Goal: Transaction & Acquisition: Purchase product/service

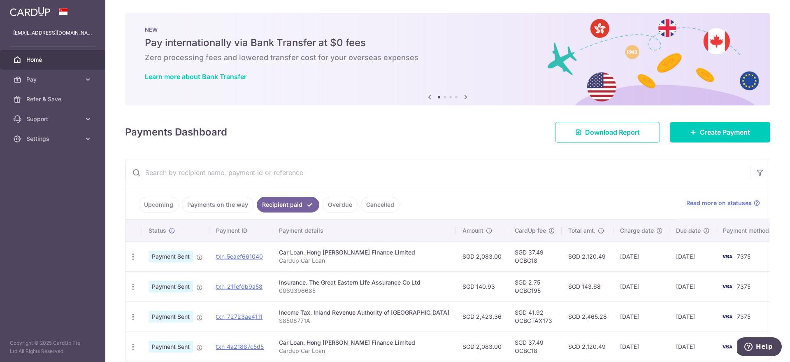
drag, startPoint x: 347, startPoint y: 295, endPoint x: 351, endPoint y: 294, distance: 5.1
click at [347, 295] on td "Insurance. The Great Eastern Life Assurance Co Ltd 0089398685" at bounding box center [364, 286] width 184 height 30
drag, startPoint x: 444, startPoint y: 288, endPoint x: 477, endPoint y: 286, distance: 33.8
click at [477, 286] on td "SGD 140.93" at bounding box center [482, 286] width 52 height 30
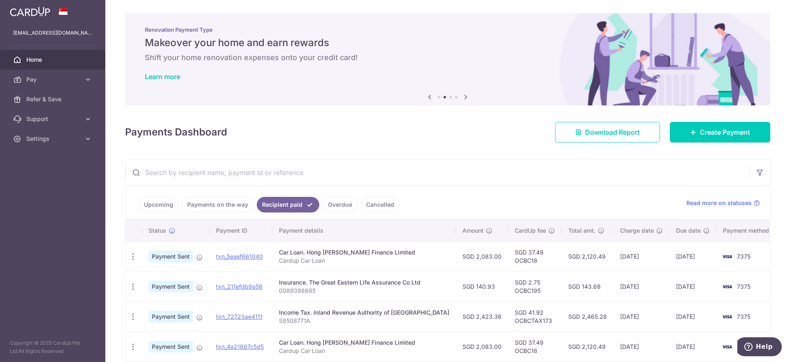
click at [700, 131] on span "Create Payment" at bounding box center [725, 132] width 50 height 10
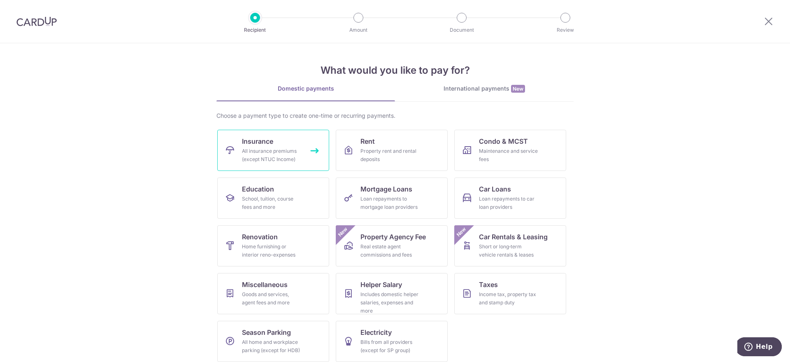
click at [295, 151] on div "All insurance premiums (except NTUC Income)" at bounding box center [271, 155] width 59 height 16
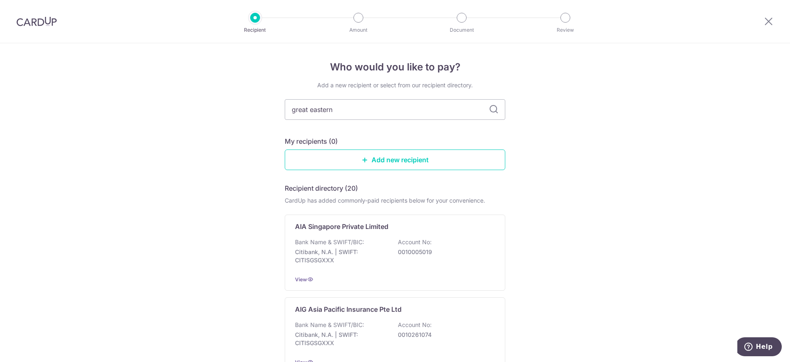
type input "great eastern"
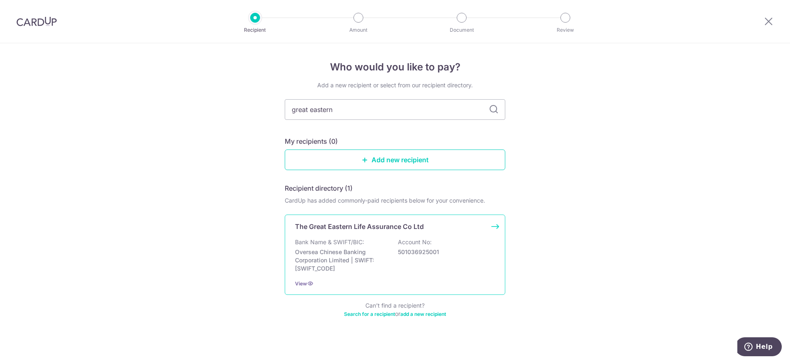
click at [367, 240] on div "Bank Name & SWIFT/BIC: Oversea Chinese Banking Corporation Limited | SWIFT: OCB…" at bounding box center [395, 255] width 200 height 35
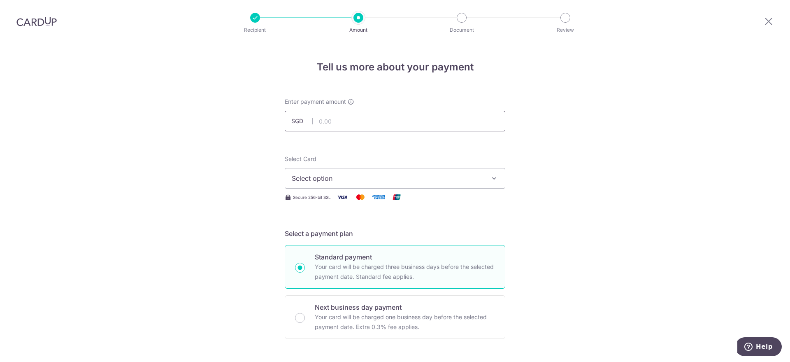
click at [328, 119] on input "text" at bounding box center [395, 121] width 221 height 21
paste input "97.64"
type input "97.64"
click at [327, 177] on span "Select option" at bounding box center [388, 178] width 192 height 10
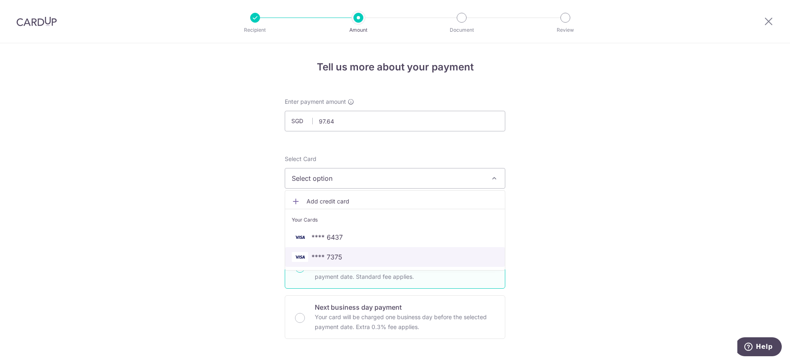
click at [331, 253] on span "**** 7375" at bounding box center [327, 257] width 31 height 10
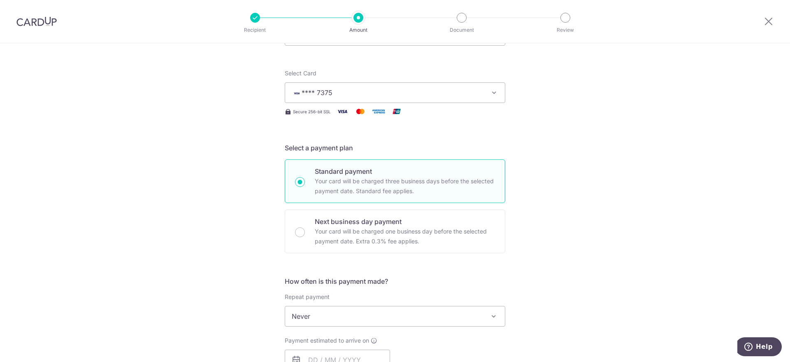
scroll to position [172, 0]
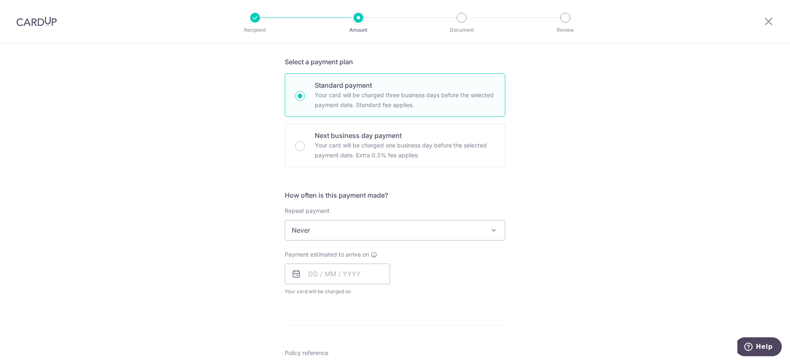
click at [339, 227] on span "Never" at bounding box center [395, 230] width 220 height 20
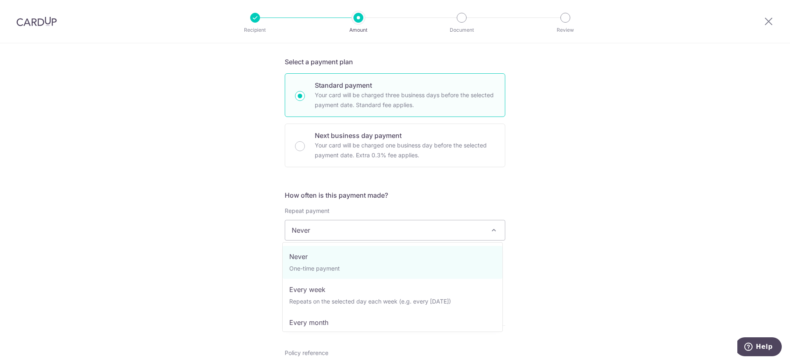
click at [263, 261] on div "Tell us more about your payment Enter payment amount SGD 97.64 97.64 Select Car…" at bounding box center [395, 261] width 790 height 778
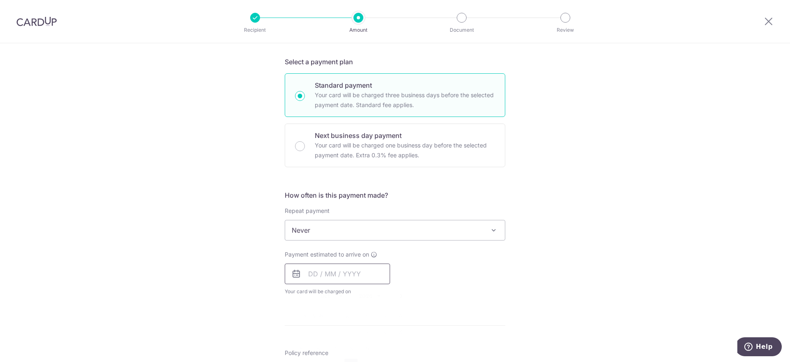
click at [313, 276] on input "text" at bounding box center [337, 273] width 105 height 21
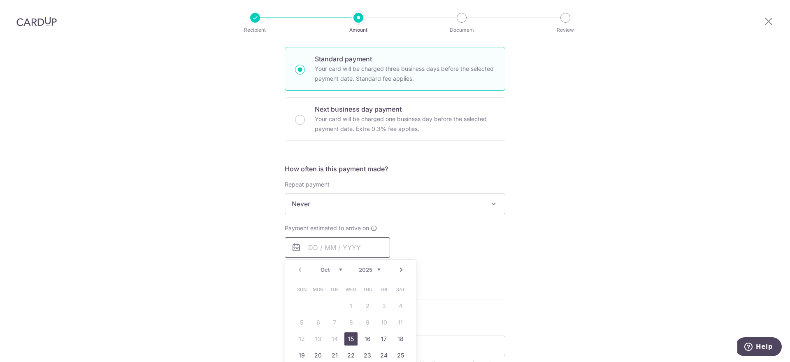
scroll to position [257, 0]
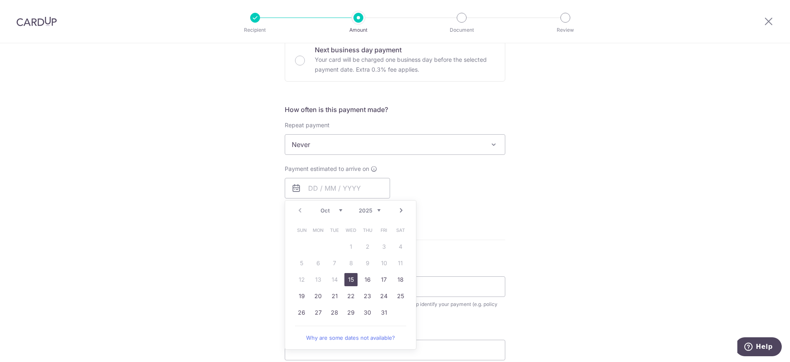
click at [349, 280] on link "15" at bounding box center [350, 279] width 13 height 13
type input "15/10/2025"
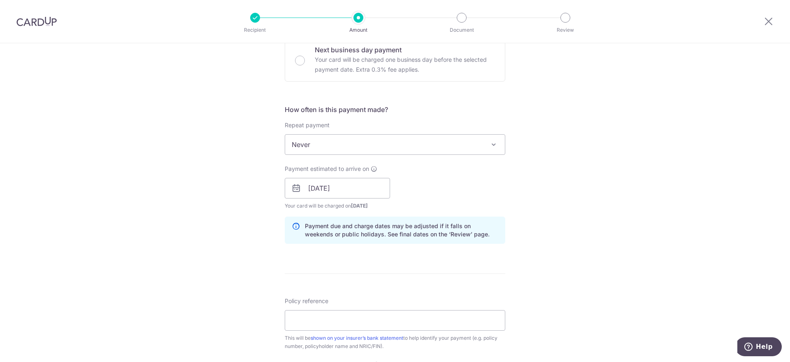
click at [243, 258] on div "Tell us more about your payment Enter payment amount SGD 97.64 97.64 Select Car…" at bounding box center [395, 192] width 790 height 812
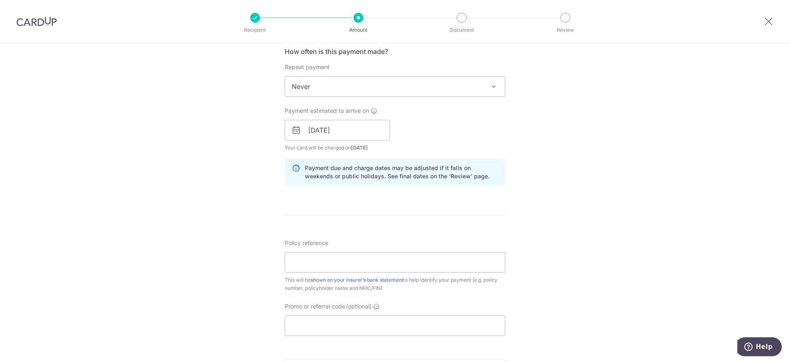
scroll to position [343, 0]
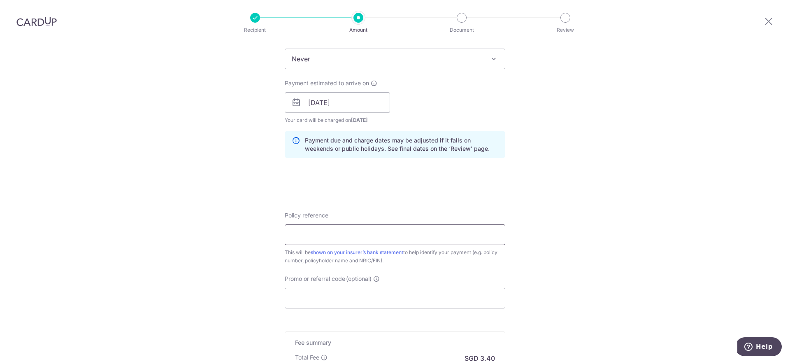
click at [310, 230] on input "Policy reference" at bounding box center [395, 234] width 221 height 21
paste input "'0089398685"
click at [291, 234] on input "'0089398685" at bounding box center [395, 234] width 221 height 21
type input "0089398685"
click at [339, 297] on input "Promo or referral code (optional)" at bounding box center [395, 298] width 221 height 21
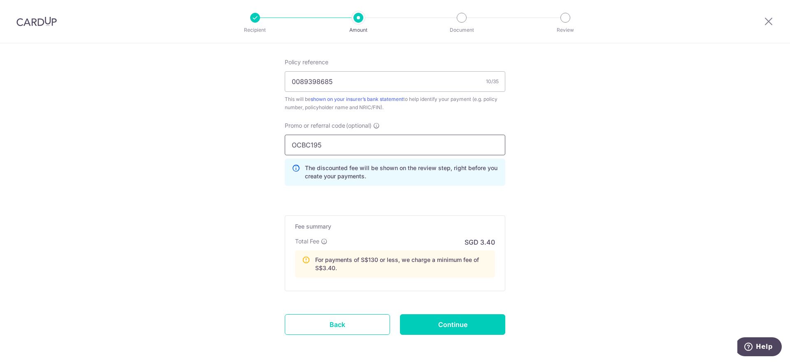
scroll to position [514, 0]
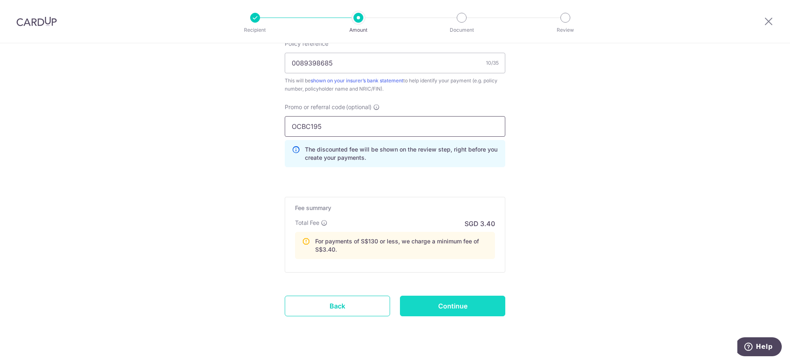
type input "OCBC195"
click at [437, 307] on input "Continue" at bounding box center [452, 305] width 105 height 21
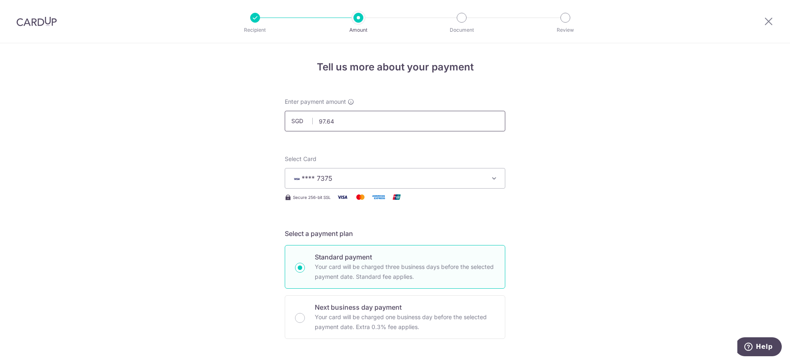
paste input "232.5"
click at [335, 159] on div "Select Card **** 7375 Add credit card Your Cards **** 6437 **** 7375" at bounding box center [395, 172] width 221 height 34
type input "232.50"
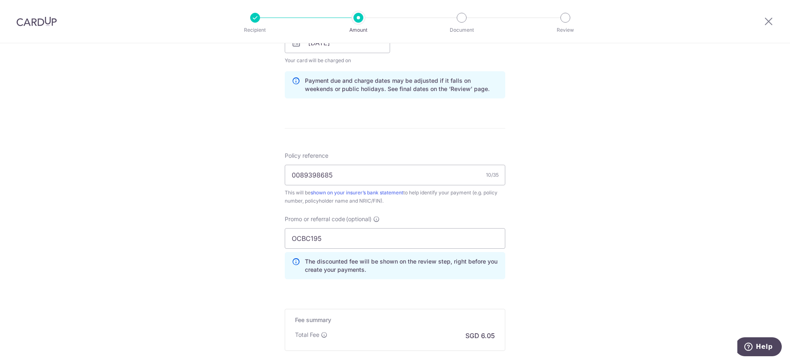
scroll to position [429, 0]
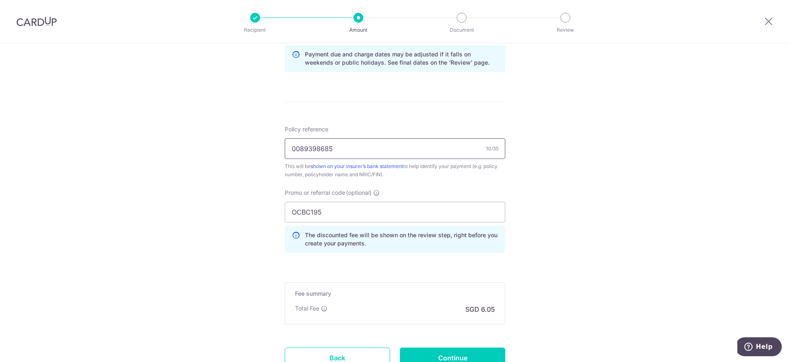
drag, startPoint x: 335, startPoint y: 149, endPoint x: 249, endPoint y: 151, distance: 86.9
click at [249, 151] on div "Tell us more about your payment Enter payment amount SGD 232.50 232.50 Select C…" at bounding box center [395, 21] width 790 height 815
paste input "26691706"
type input "0026691706"
click at [243, 195] on div "Tell us more about your payment Enter payment amount SGD 232.50 232.50 Select C…" at bounding box center [395, 21] width 790 height 815
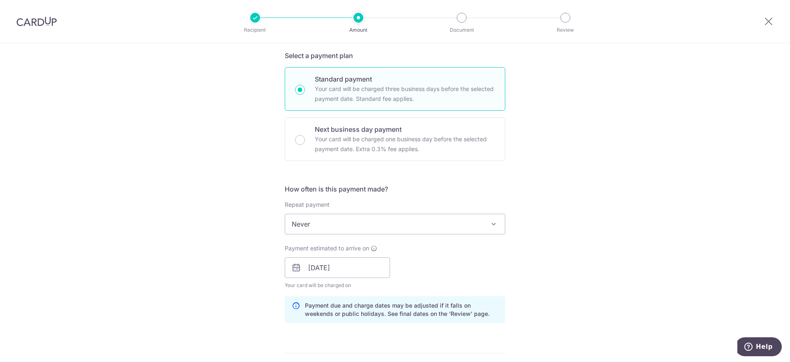
scroll to position [172, 0]
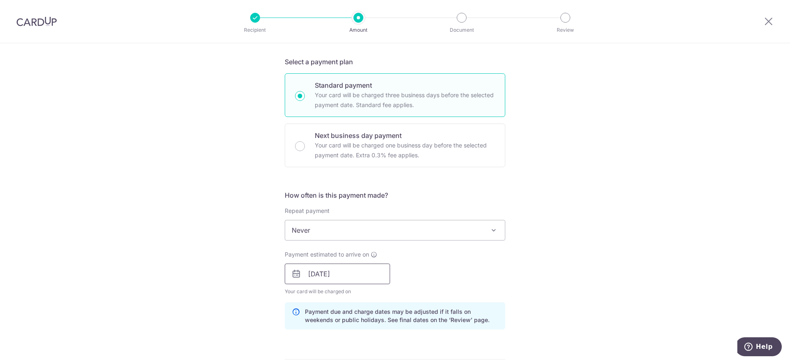
click at [349, 274] on input "15/10/2025" at bounding box center [337, 273] width 105 height 21
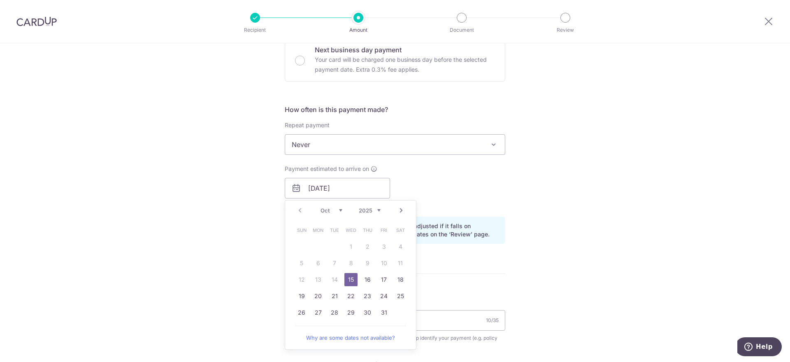
click at [399, 208] on link "Next" at bounding box center [401, 210] width 10 height 10
click at [378, 265] on link "12" at bounding box center [383, 262] width 13 height 13
type input "12/12/2025"
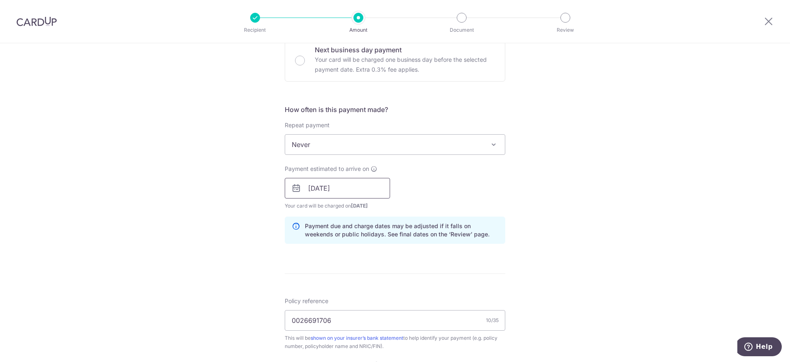
drag, startPoint x: 303, startPoint y: 188, endPoint x: 285, endPoint y: 188, distance: 17.7
click at [285, 188] on input "12/12/2025" at bounding box center [337, 188] width 105 height 21
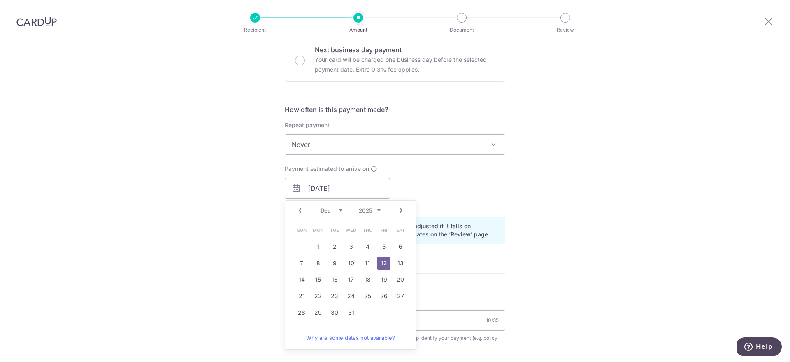
click at [480, 280] on form "Enter payment amount SGD 232.50 232.50 Select Card **** 7375 Add credit card Yo…" at bounding box center [395, 201] width 221 height 722
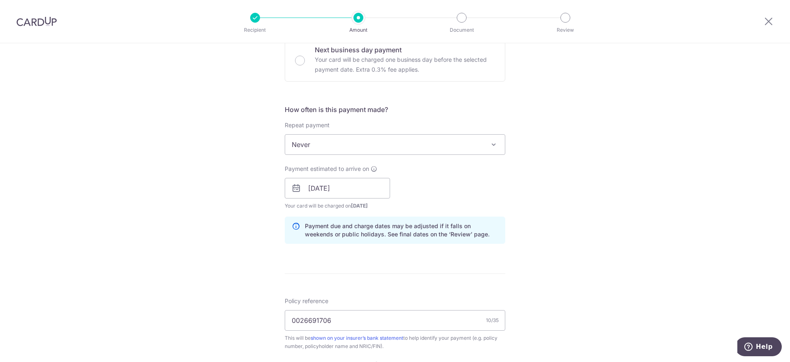
drag, startPoint x: 385, startPoint y: 205, endPoint x: 351, endPoint y: 207, distance: 34.2
click at [351, 207] on span "Your card will be charged on 09/12/2025 for the first payment" at bounding box center [337, 206] width 105 height 8
copy span "09/12/2025"
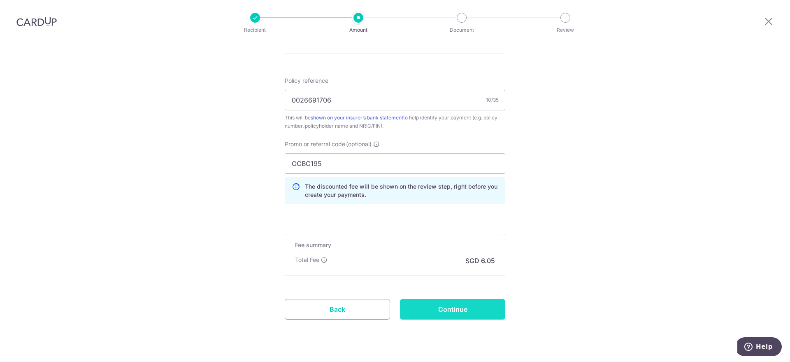
scroll to position [497, 0]
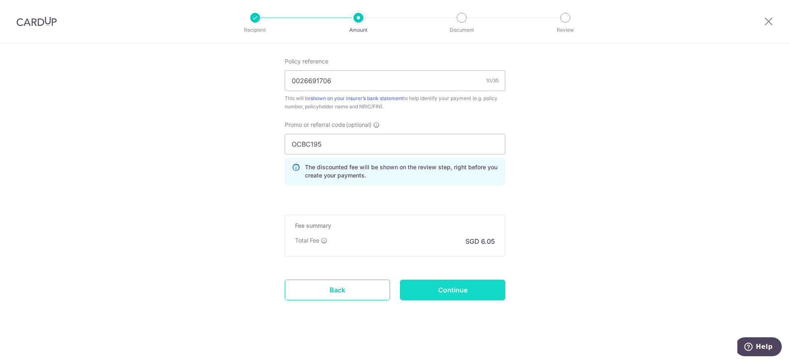
click at [423, 284] on input "Continue" at bounding box center [452, 289] width 105 height 21
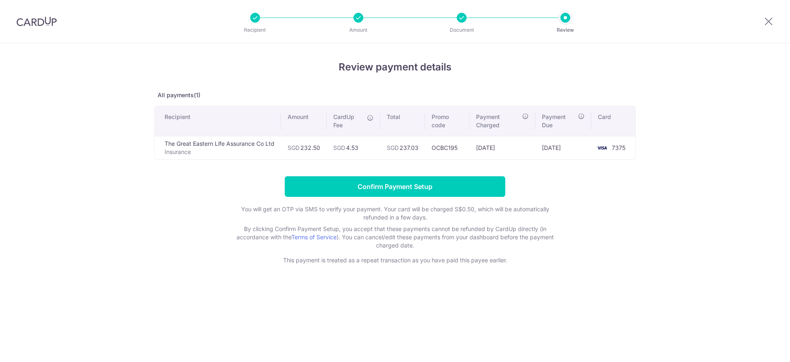
click at [349, 150] on td "SGD 4.53" at bounding box center [353, 147] width 53 height 23
drag, startPoint x: 358, startPoint y: 149, endPoint x: 363, endPoint y: 149, distance: 5.0
click at [363, 149] on td "SGD 4.53" at bounding box center [353, 147] width 53 height 23
copy td "4.53"
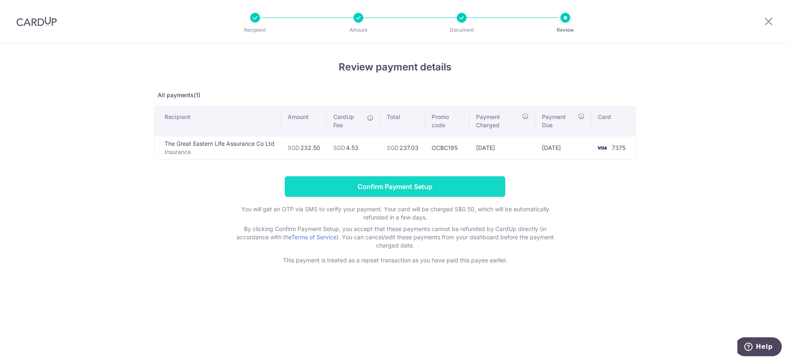
click at [420, 186] on input "Confirm Payment Setup" at bounding box center [395, 186] width 221 height 21
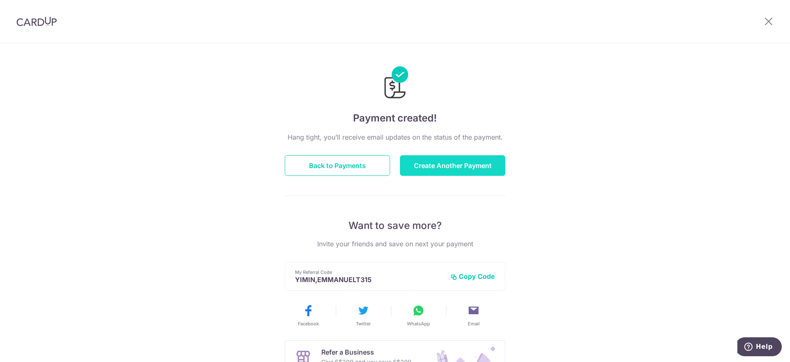
click at [436, 162] on button "Create Another Payment" at bounding box center [452, 165] width 105 height 21
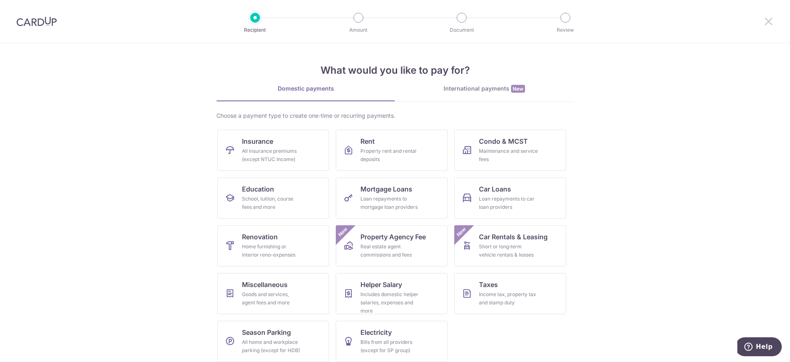
click at [772, 21] on icon at bounding box center [769, 21] width 10 height 10
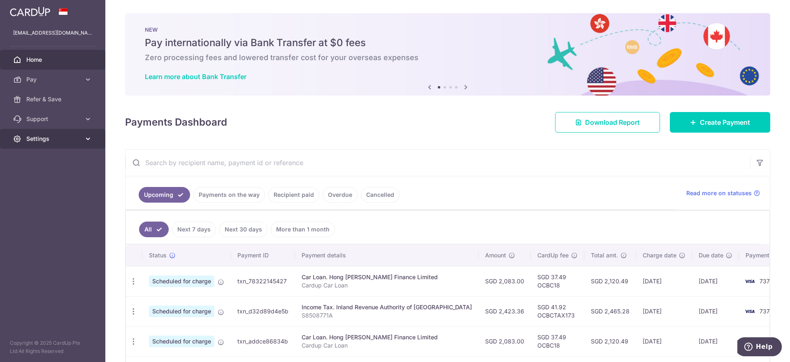
click at [87, 137] on icon at bounding box center [88, 139] width 8 height 8
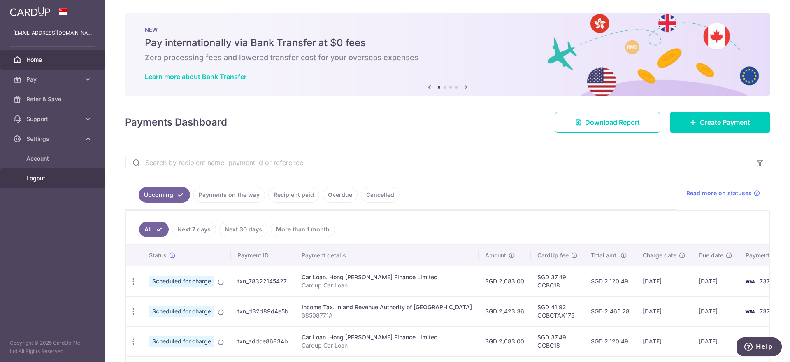
click at [37, 175] on span "Logout" at bounding box center [53, 178] width 54 height 8
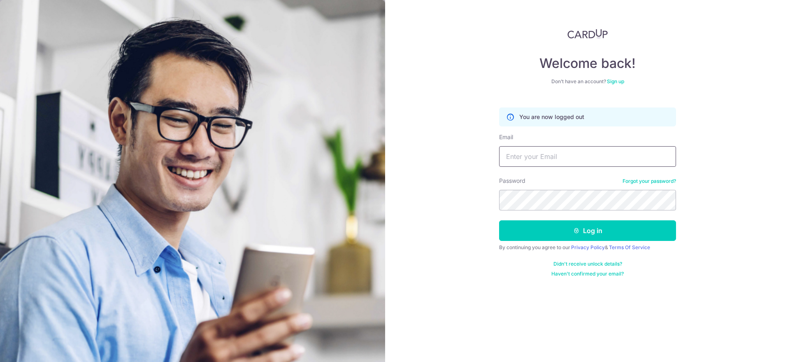
click at [560, 163] on input "Email" at bounding box center [587, 156] width 177 height 21
type input "[PERSON_NAME][EMAIL_ADDRESS][DOMAIN_NAME]"
click at [499, 220] on button "Log in" at bounding box center [587, 230] width 177 height 21
